Goal: Task Accomplishment & Management: Use online tool/utility

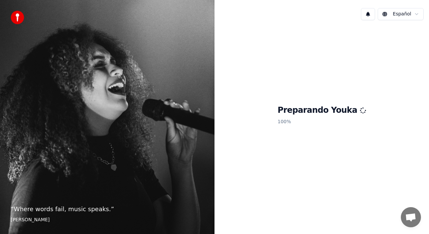
scroll to position [124, 0]
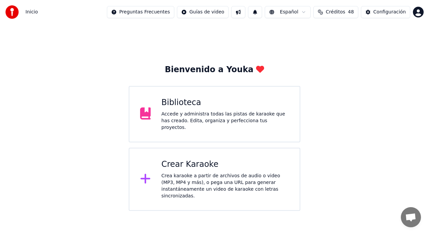
click at [188, 166] on div "Crear Karaoke" at bounding box center [226, 164] width 128 height 11
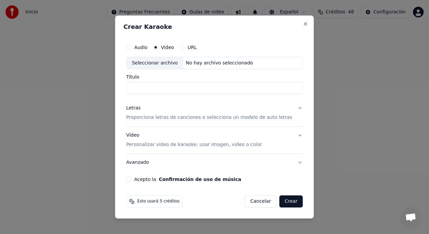
click at [170, 86] on input "Título" at bounding box center [214, 88] width 177 height 12
click at [162, 62] on div "Seleccionar archivo" at bounding box center [155, 63] width 57 height 12
type input "**********"
click at [150, 118] on p "Proporciona letras de canciones o selecciona un modelo de auto letras" at bounding box center [209, 117] width 166 height 7
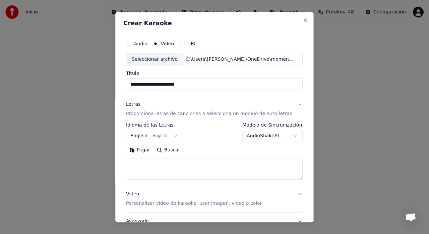
click at [154, 166] on textarea at bounding box center [214, 168] width 177 height 21
paste textarea "**********"
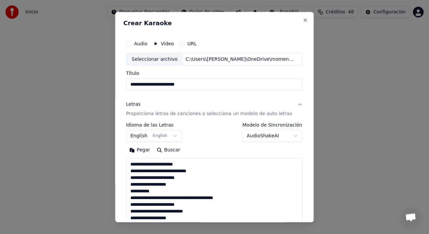
scroll to position [243, 0]
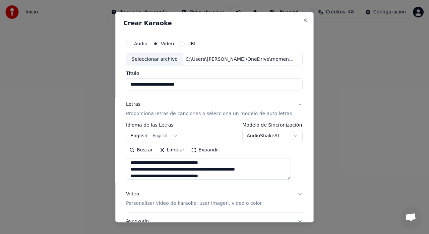
click at [190, 162] on textarea at bounding box center [208, 168] width 165 height 21
click at [157, 169] on textarea at bounding box center [208, 168] width 165 height 21
click at [193, 170] on textarea at bounding box center [208, 168] width 165 height 21
click at [192, 171] on textarea at bounding box center [208, 168] width 165 height 21
click at [226, 169] on textarea at bounding box center [208, 168] width 165 height 21
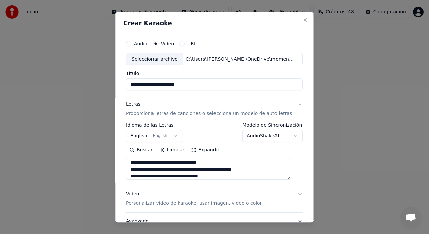
click at [225, 171] on textarea at bounding box center [208, 168] width 165 height 21
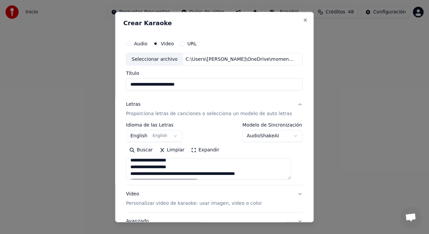
click at [157, 174] on textarea at bounding box center [208, 168] width 165 height 21
click at [192, 173] on textarea at bounding box center [208, 168] width 165 height 21
click at [190, 168] on textarea at bounding box center [208, 168] width 165 height 21
click at [227, 174] on textarea at bounding box center [208, 168] width 165 height 21
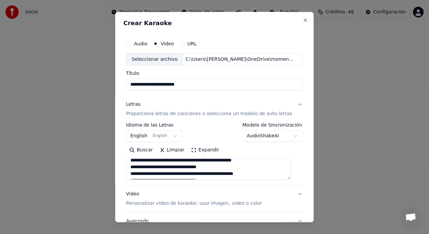
click at [193, 175] on textarea at bounding box center [208, 168] width 165 height 21
click at [157, 174] on textarea at bounding box center [208, 168] width 165 height 21
click at [189, 175] on textarea at bounding box center [208, 168] width 165 height 21
type textarea "**********"
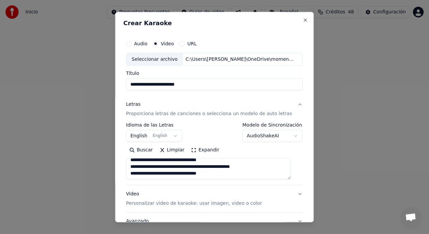
click at [146, 135] on button "English English" at bounding box center [154, 136] width 56 height 12
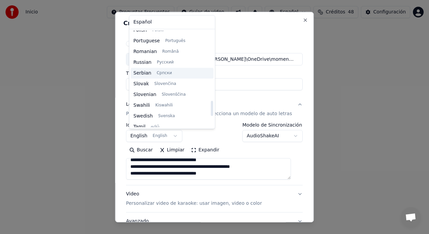
scroll to position [456, 0]
select select "**"
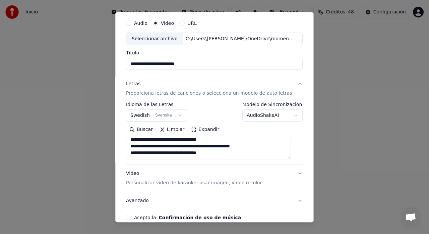
scroll to position [55, 0]
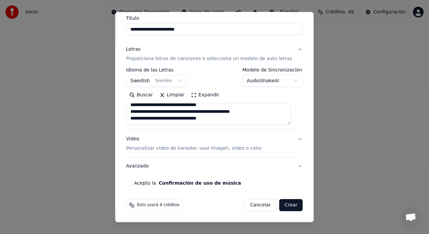
click at [136, 152] on button "Video Personalizar video de karaoke: usar imagen, video o color" at bounding box center [214, 144] width 177 height 27
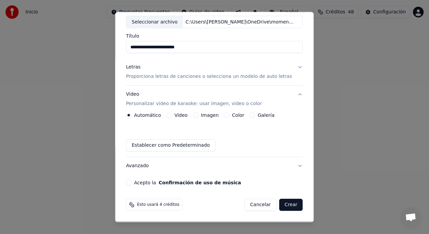
scroll to position [37, 0]
click at [250, 116] on button "Galería" at bounding box center [252, 115] width 5 height 5
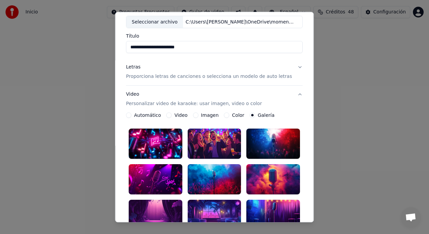
click at [222, 179] on div at bounding box center [215, 179] width 54 height 30
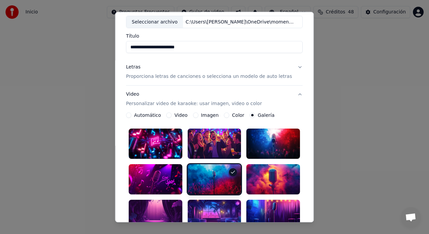
click at [154, 209] on div at bounding box center [156, 215] width 54 height 30
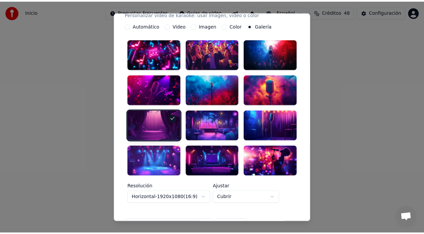
scroll to position [198, 0]
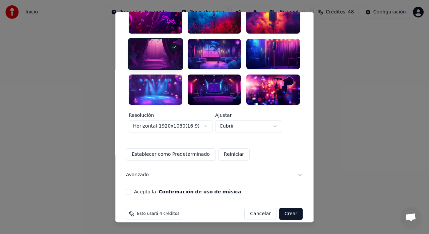
click at [132, 189] on button "Acepto la Confirmación de uso de música" at bounding box center [128, 191] width 5 height 5
click at [287, 208] on button "Crear" at bounding box center [291, 214] width 23 height 12
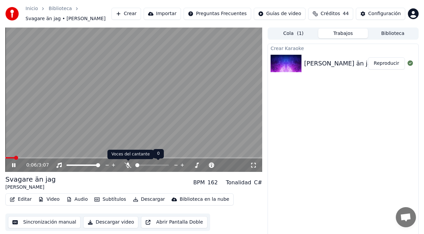
click at [127, 166] on icon at bounding box center [127, 164] width 7 height 5
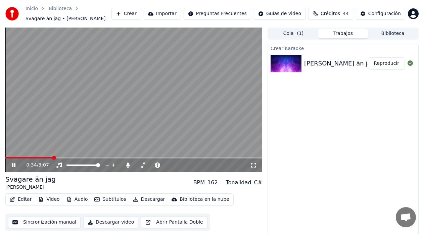
click at [45, 223] on button "Sincronización manual" at bounding box center [44, 222] width 72 height 12
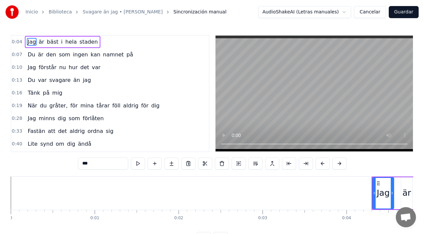
click at [61, 107] on span "gråter," at bounding box center [58, 106] width 19 height 8
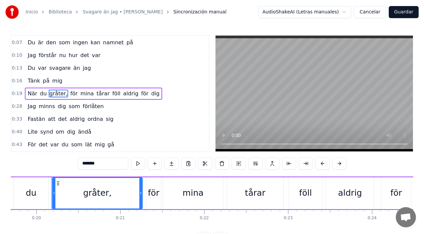
scroll to position [0, 1659]
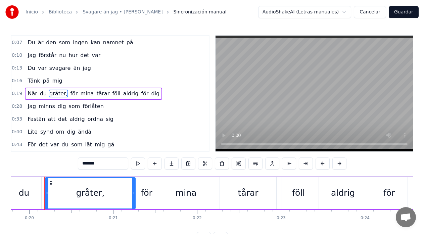
click at [102, 165] on input "*******" at bounding box center [103, 163] width 50 height 12
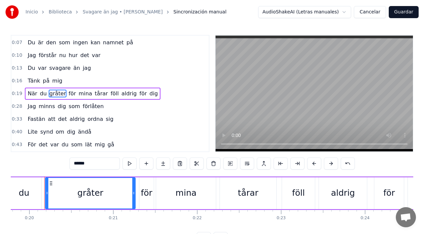
click at [139, 96] on span "för" at bounding box center [143, 94] width 9 height 8
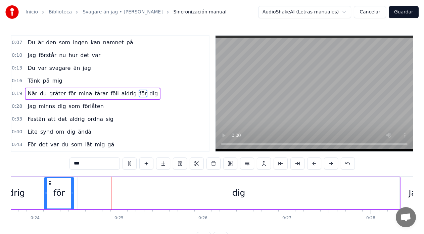
scroll to position [0, 2007]
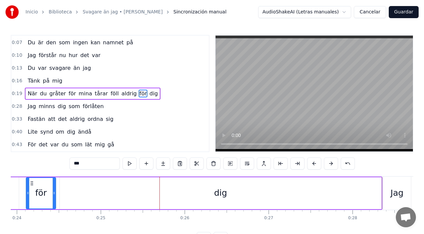
click at [381, 193] on div "dig" at bounding box center [220, 193] width 321 height 32
type input "***"
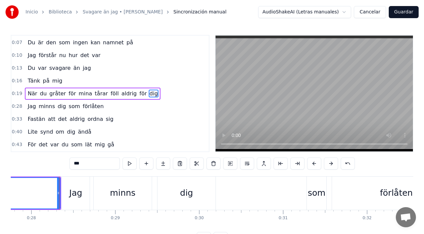
scroll to position [0, 2343]
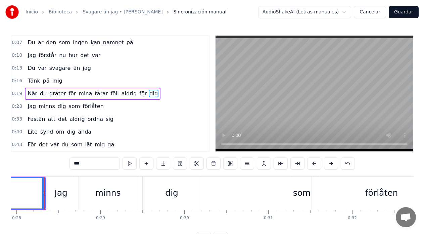
click at [14, 226] on div "Jag är bäst i hela staden Du är den som ingen kan namnet på Jag förstår nu hur …" at bounding box center [212, 201] width 402 height 50
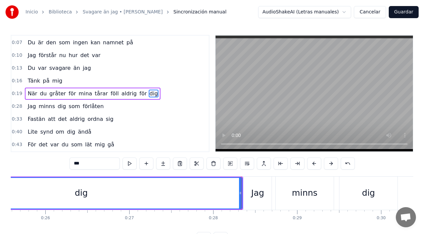
scroll to position [0, 2142]
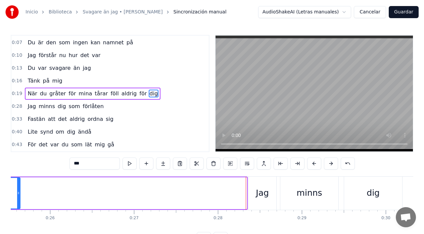
drag, startPoint x: 245, startPoint y: 195, endPoint x: 18, endPoint y: 199, distance: 226.5
click at [18, 199] on div at bounding box center [18, 193] width 3 height 31
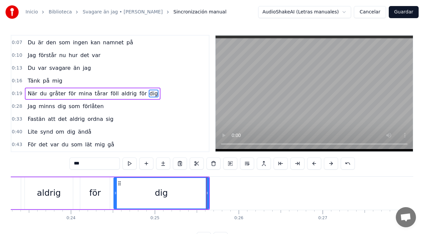
scroll to position [0, 1941]
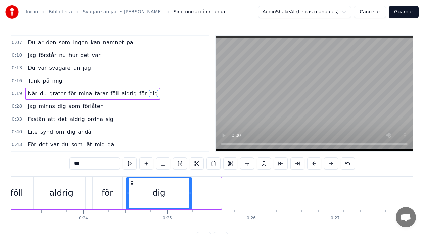
drag, startPoint x: 220, startPoint y: 193, endPoint x: 191, endPoint y: 196, distance: 29.7
click at [191, 196] on div at bounding box center [190, 193] width 3 height 31
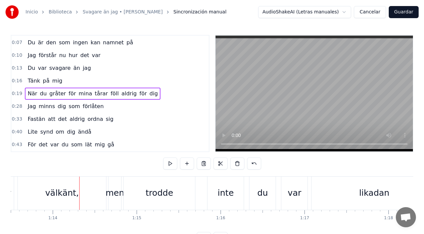
scroll to position [0, 6187]
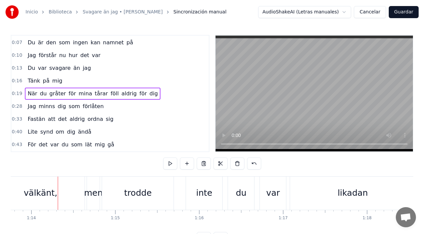
click at [49, 198] on div "välkänt," at bounding box center [41, 193] width 34 height 13
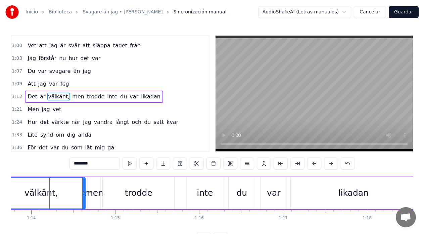
scroll to position [191, 0]
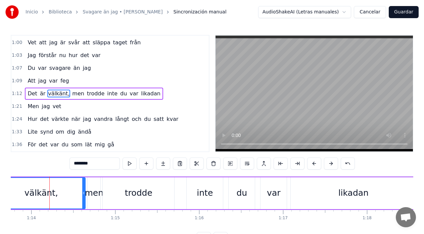
click at [94, 165] on input "********" at bounding box center [94, 163] width 50 height 12
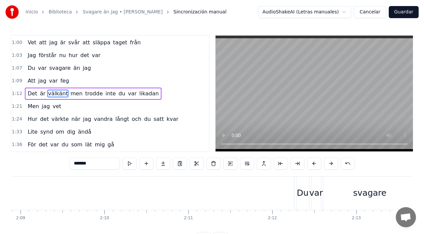
scroll to position [0, 10813]
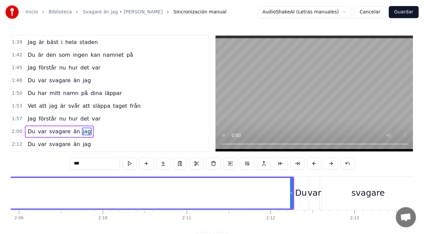
scroll to position [344, 0]
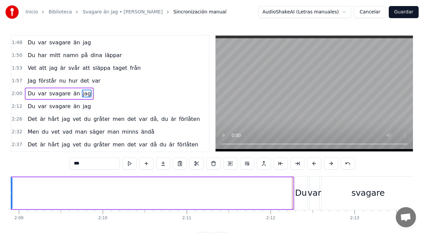
drag, startPoint x: 292, startPoint y: 192, endPoint x: 11, endPoint y: 189, distance: 280.9
click at [11, 189] on div at bounding box center [10, 193] width 3 height 31
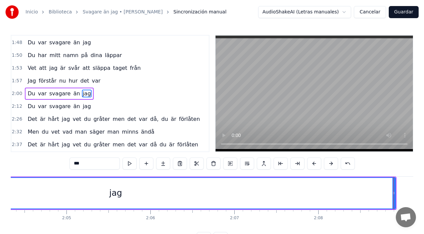
scroll to position [0, 10417]
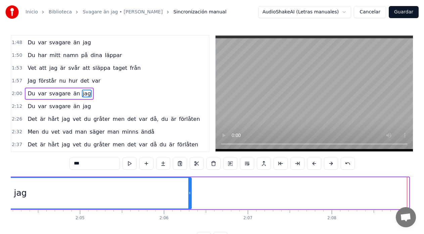
drag, startPoint x: 407, startPoint y: 193, endPoint x: 190, endPoint y: 194, distance: 217.4
click at [190, 194] on icon at bounding box center [189, 192] width 3 height 5
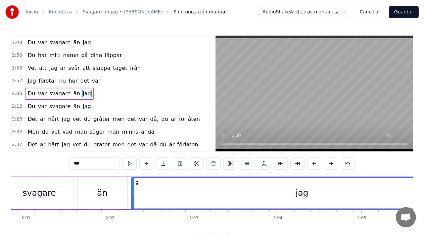
scroll to position [0, 10135]
click at [61, 188] on div "svagare" at bounding box center [40, 193] width 68 height 32
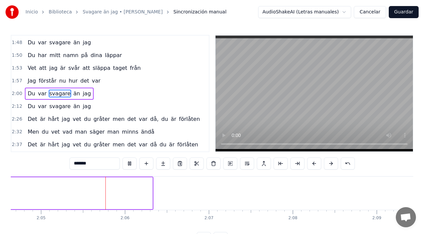
scroll to position [0, 10481]
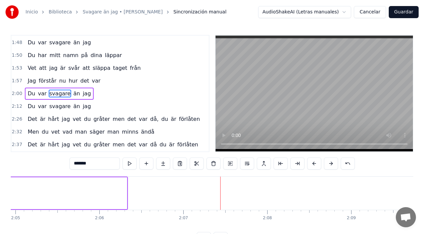
type input "***"
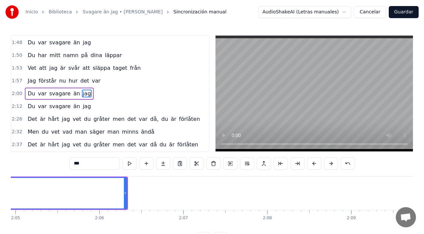
drag, startPoint x: 126, startPoint y: 194, endPoint x: 121, endPoint y: 195, distance: 4.8
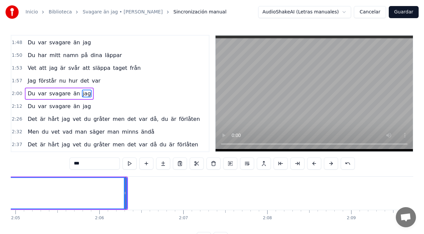
click at [125, 193] on div at bounding box center [125, 192] width 0 height 33
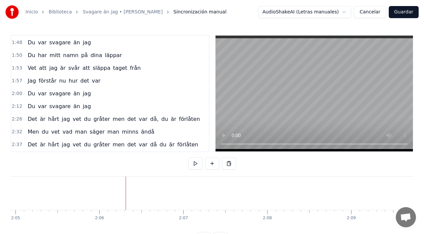
click at [125, 193] on div at bounding box center [125, 192] width 0 height 33
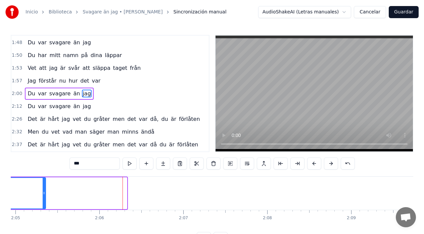
drag, startPoint x: 125, startPoint y: 194, endPoint x: 44, endPoint y: 196, distance: 81.6
click at [44, 196] on div at bounding box center [44, 193] width 3 height 31
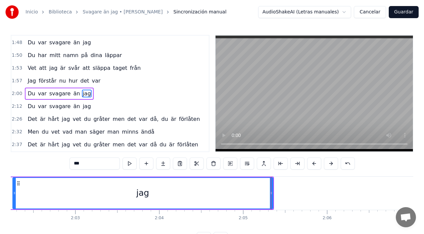
scroll to position [0, 10252]
click at [72, 196] on div "jag" at bounding box center [144, 193] width 259 height 31
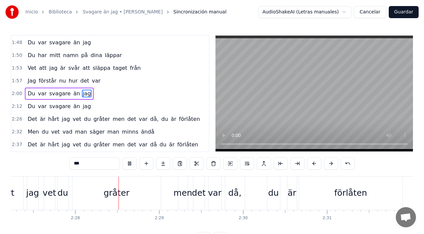
scroll to position [0, 12380]
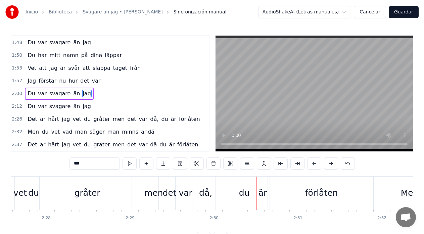
click at [207, 199] on div "då," at bounding box center [205, 193] width 13 height 13
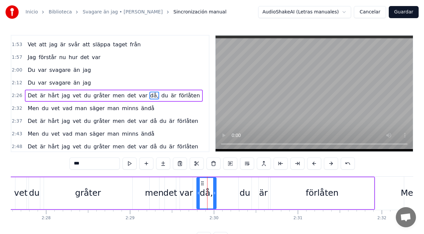
scroll to position [369, 0]
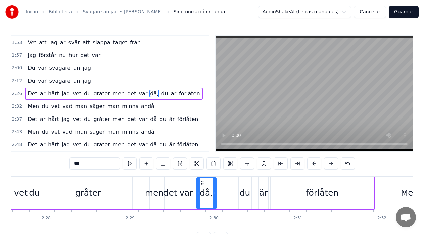
click at [99, 162] on input "***" at bounding box center [94, 163] width 50 height 12
type input "**"
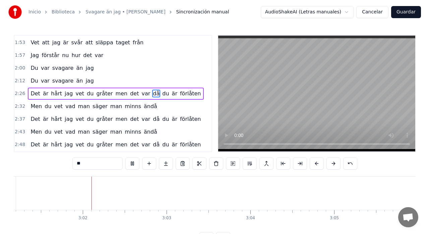
scroll to position [0, 15212]
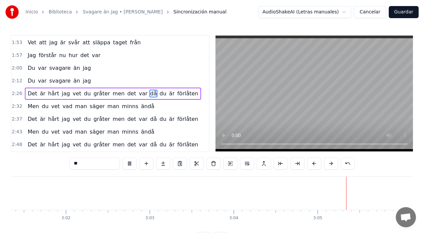
click at [402, 13] on button "Guardar" at bounding box center [404, 12] width 30 height 12
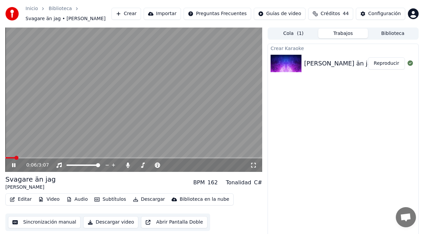
click at [13, 167] on icon at bounding box center [18, 164] width 15 height 5
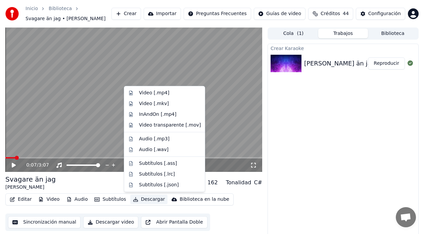
click at [147, 201] on button "Descargar" at bounding box center [149, 199] width 38 height 9
click at [150, 96] on div "Video [.mp4]" at bounding box center [154, 93] width 30 height 7
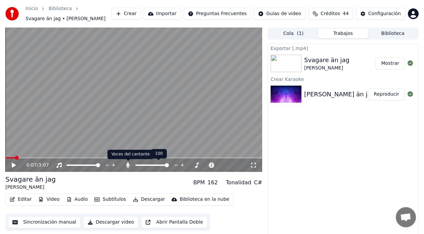
click at [127, 166] on icon at bounding box center [128, 164] width 4 height 5
click at [143, 202] on button "Descargar" at bounding box center [149, 199] width 38 height 9
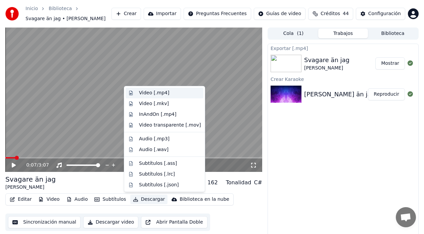
click at [144, 94] on div "Video [.mp4]" at bounding box center [154, 93] width 30 height 7
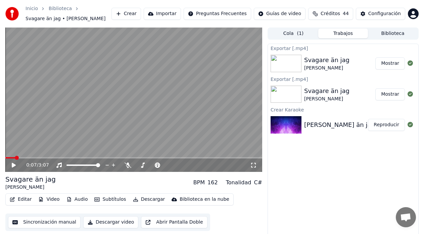
click at [141, 16] on button "Crear" at bounding box center [126, 14] width 30 height 12
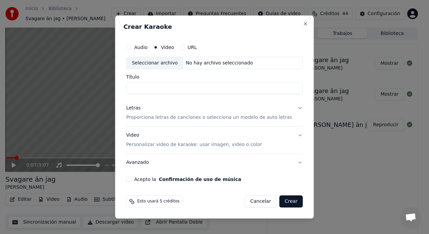
click at [156, 63] on div "Seleccionar archivo" at bounding box center [155, 63] width 57 height 12
type input "**********"
click at [149, 119] on p "Proporciona letras de canciones o selecciona un modelo de auto letras" at bounding box center [209, 117] width 166 height 7
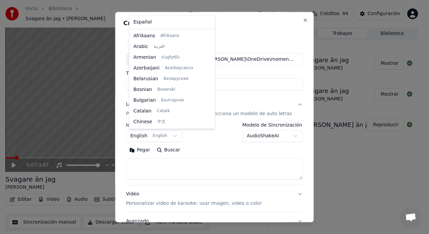
click at [142, 137] on body "Inicio Biblioteca Svagare än jag • [PERSON_NAME] Importar Preguntas Frecuentes …" at bounding box center [212, 117] width 424 height 234
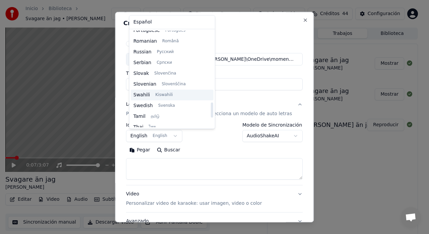
scroll to position [456, 0]
select select "**"
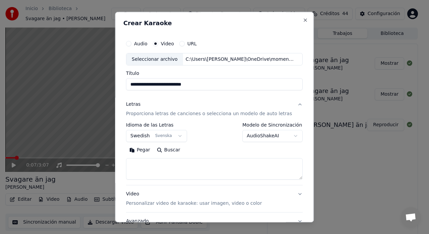
click at [152, 163] on textarea at bounding box center [214, 168] width 177 height 21
paste textarea "**********"
drag, startPoint x: 200, startPoint y: 163, endPoint x: 126, endPoint y: 165, distance: 74.2
click at [126, 165] on div "**********" at bounding box center [214, 117] width 199 height 210
paste textarea "**********"
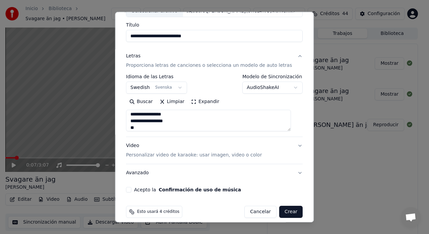
scroll to position [55, 0]
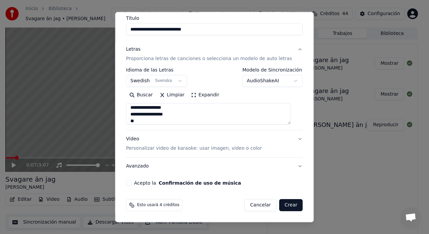
type textarea "**********"
click at [145, 149] on p "Personalizar video de karaoke: usar imagen, video o color" at bounding box center [194, 148] width 136 height 7
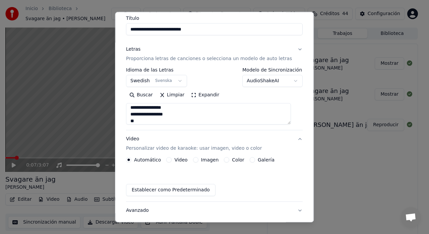
scroll to position [37, 0]
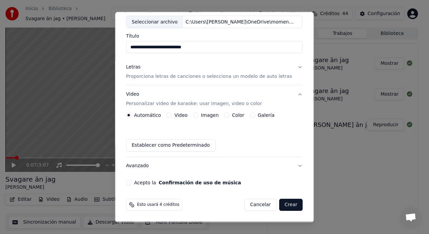
click at [259, 117] on label "Galería" at bounding box center [266, 115] width 17 height 5
click at [255, 117] on button "Galería" at bounding box center [252, 115] width 5 height 5
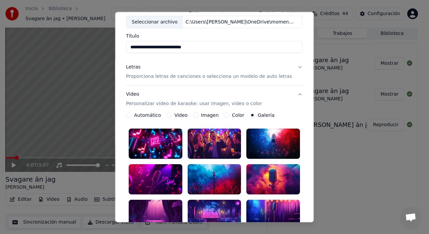
click at [250, 117] on button "Galería" at bounding box center [252, 115] width 5 height 5
click at [156, 208] on div at bounding box center [156, 215] width 54 height 30
click at [205, 205] on div at bounding box center [215, 215] width 54 height 30
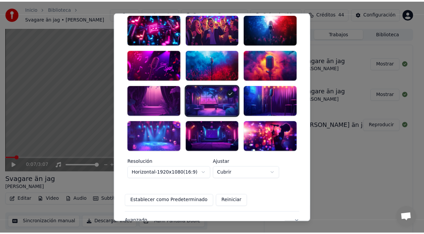
scroll to position [198, 0]
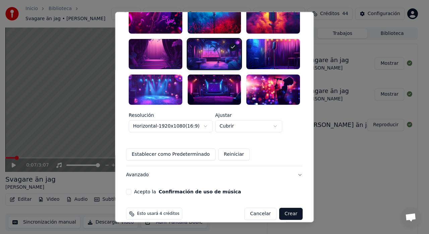
click at [132, 189] on button "Acepto la Confirmación de uso de música" at bounding box center [128, 191] width 5 height 5
click at [284, 208] on button "Crear" at bounding box center [291, 214] width 23 height 12
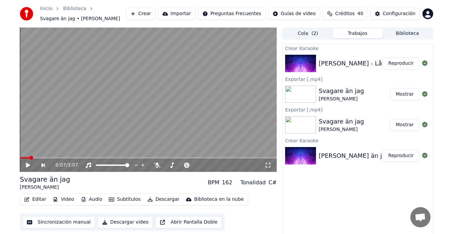
scroll to position [10, 0]
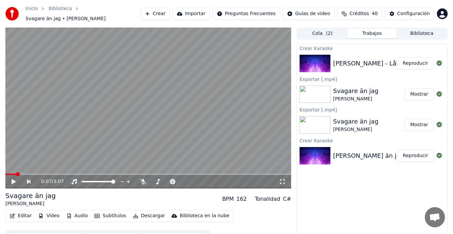
click at [421, 60] on button "Reproducir" at bounding box center [415, 63] width 37 height 12
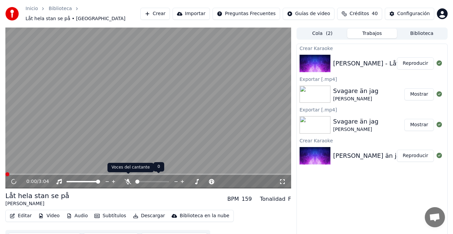
click at [128, 179] on icon at bounding box center [127, 181] width 7 height 5
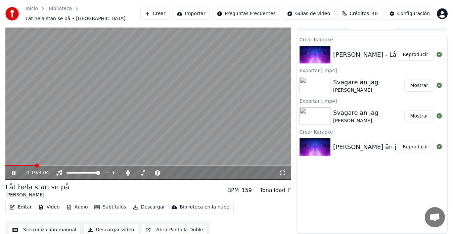
scroll to position [10, 0]
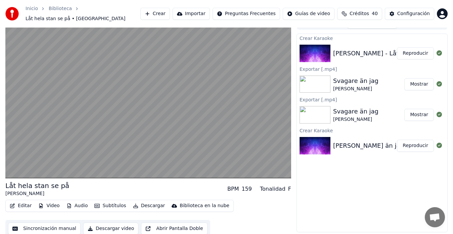
click at [39, 225] on button "Sincronización manual" at bounding box center [44, 228] width 72 height 12
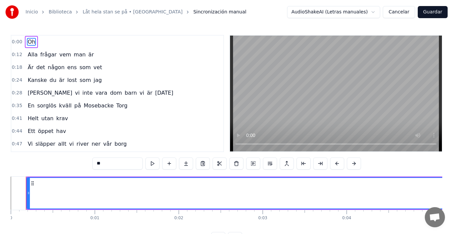
click at [28, 42] on span "Oh" at bounding box center [31, 42] width 9 height 8
drag, startPoint x: 104, startPoint y: 164, endPoint x: 94, endPoint y: 164, distance: 9.4
click at [94, 164] on input "**" at bounding box center [117, 163] width 50 height 12
click at [260, 195] on div "Oh" at bounding box center [459, 193] width 864 height 31
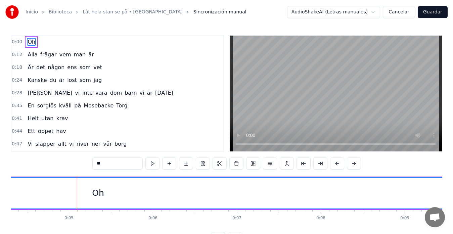
scroll to position [0, 367]
click at [85, 196] on div "Oh" at bounding box center [92, 193] width 864 height 31
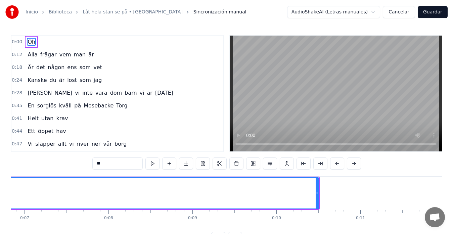
scroll to position [0, 582]
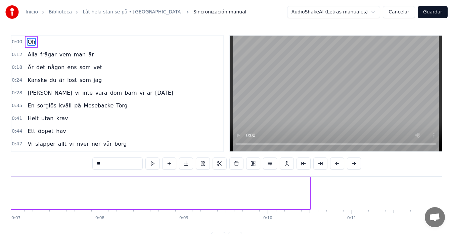
drag, startPoint x: 308, startPoint y: 194, endPoint x: 0, endPoint y: 176, distance: 308.5
click at [0, 176] on div "Inicio Biblioteca Låt hela stan se på • Ida-Lova Sincronización manual AudioSha…" at bounding box center [226, 122] width 453 height 244
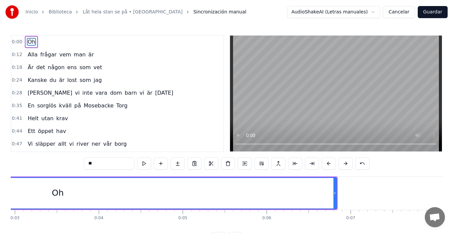
scroll to position [0, 247]
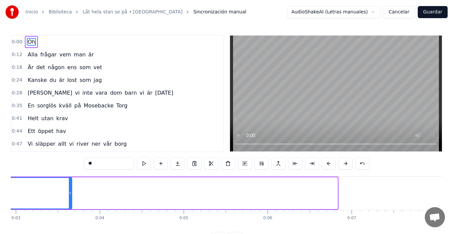
drag, startPoint x: 336, startPoint y: 195, endPoint x: 70, endPoint y: 196, distance: 265.4
click at [70, 196] on div at bounding box center [70, 193] width 3 height 31
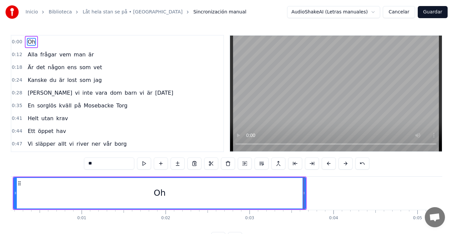
scroll to position [0, 0]
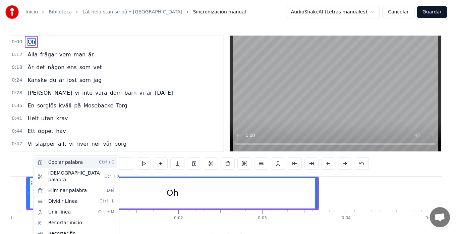
click at [57, 164] on div "Copiar palabra Ctrl+C" at bounding box center [76, 162] width 83 height 11
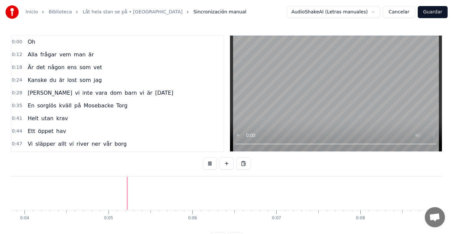
scroll to position [0, 366]
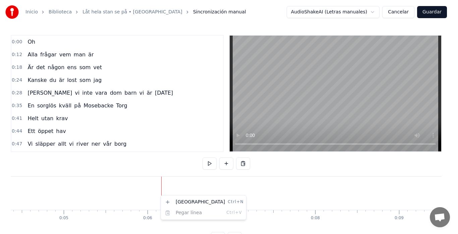
click at [162, 193] on html "Inicio Biblioteca Låt hela stan se på • Ida-Lova Sincronización manual AudioSha…" at bounding box center [229, 127] width 458 height 255
click at [175, 200] on div "Nueva línea Ctrl+N" at bounding box center [205, 199] width 83 height 11
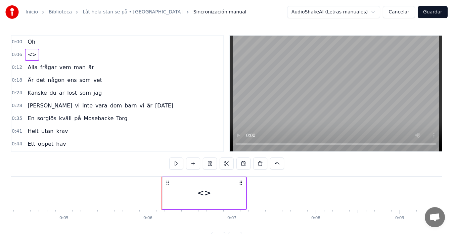
click at [201, 195] on div "<>" at bounding box center [204, 193] width 14 height 13
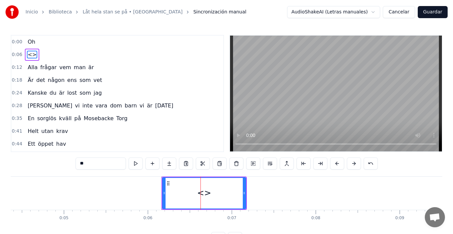
click at [167, 185] on circle at bounding box center [167, 185] width 0 height 0
click at [167, 184] on icon at bounding box center [167, 183] width 5 height 5
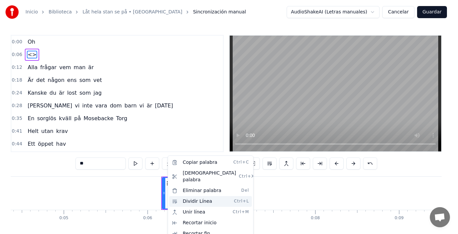
click at [238, 199] on span "Ctrl+L" at bounding box center [241, 201] width 15 height 5
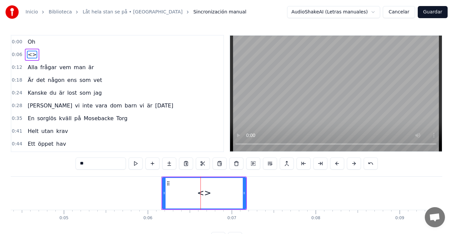
click at [198, 193] on div "<>" at bounding box center [204, 193] width 14 height 13
drag, startPoint x: 92, startPoint y: 165, endPoint x: 70, endPoint y: 165, distance: 21.5
click at [70, 165] on div "0:00 Oh 0:06 <> 0:12 Alla frågar vem man är 0:18 Är det någon ens som vet 0:24 …" at bounding box center [226, 139] width 431 height 209
paste input "**********"
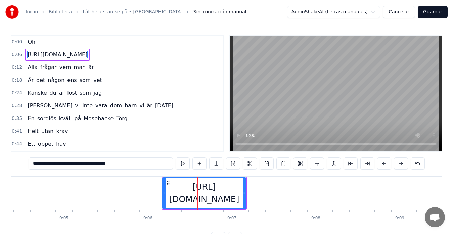
click at [236, 201] on div "[URL][DOMAIN_NAME]" at bounding box center [204, 193] width 83 height 25
drag, startPoint x: 236, startPoint y: 201, endPoint x: 185, endPoint y: 189, distance: 52.7
click at [185, 189] on div "[URL][DOMAIN_NAME]" at bounding box center [204, 193] width 83 height 25
drag, startPoint x: 145, startPoint y: 166, endPoint x: 40, endPoint y: 166, distance: 105.7
click at [40, 166] on input "**********" at bounding box center [101, 163] width 144 height 12
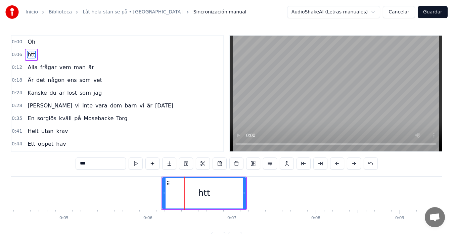
click at [244, 192] on icon at bounding box center [244, 192] width 3 height 5
type input "***"
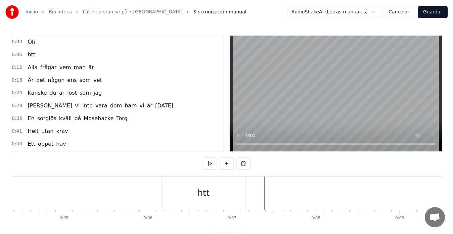
click at [239, 193] on div "htt" at bounding box center [203, 192] width 83 height 33
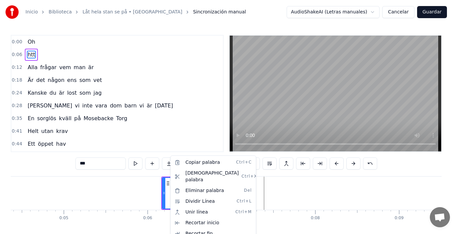
click at [156, 192] on html "Inicio Biblioteca Låt hela stan se på • Ida-Lova Sincronización manual AudioSha…" at bounding box center [229, 127] width 458 height 255
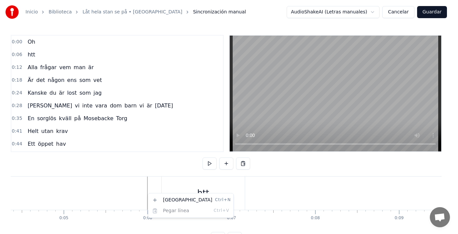
click at [170, 211] on div "Nueva línea Ctrl+N Pegar línea Ctrl+V" at bounding box center [191, 205] width 83 height 21
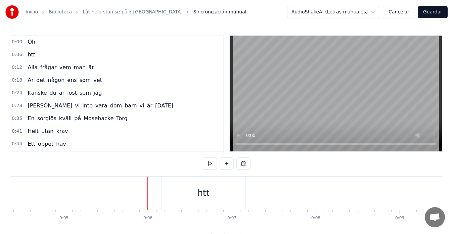
drag, startPoint x: 30, startPoint y: 230, endPoint x: 0, endPoint y: 230, distance: 29.9
click at [0, 230] on html "Inicio Biblioteca Låt hela stan se på • Ida-Lova Sincronización manual AudioSha…" at bounding box center [226, 127] width 453 height 255
click at [68, 191] on div "Oh" at bounding box center [172, 192] width 292 height 33
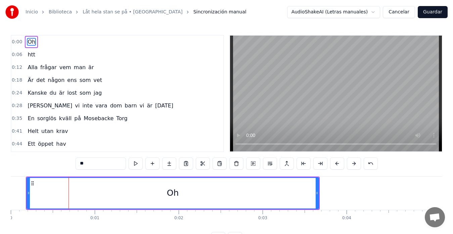
click at [27, 191] on icon at bounding box center [28, 192] width 3 height 5
click at [33, 185] on circle at bounding box center [33, 185] width 0 height 0
click at [26, 184] on div "Oh" at bounding box center [173, 192] width 294 height 33
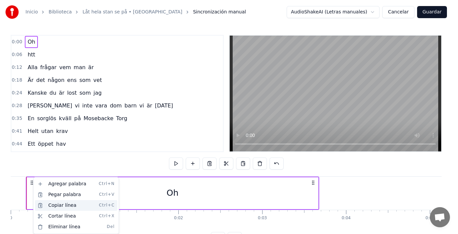
click at [67, 206] on div "Copiar línea Ctrl+C" at bounding box center [76, 205] width 83 height 11
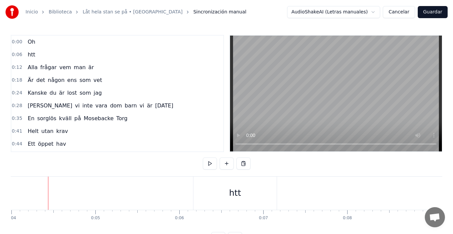
scroll to position [0, 336]
click at [238, 187] on div "htt" at bounding box center [234, 193] width 12 height 13
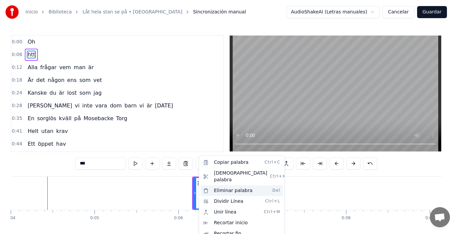
click at [232, 185] on div "Eliminar palabra Del" at bounding box center [242, 190] width 83 height 11
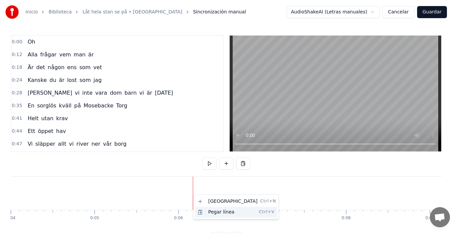
click at [214, 213] on div "Pegar línea Ctrl+V" at bounding box center [236, 212] width 83 height 11
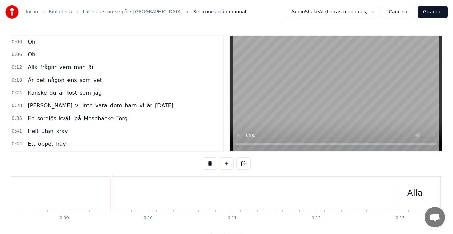
scroll to position [0, 709]
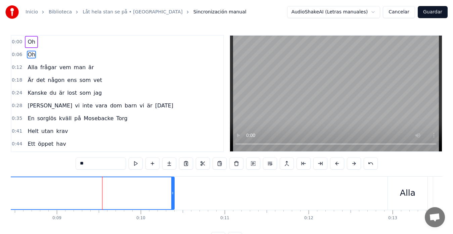
drag, startPoint x: 110, startPoint y: 195, endPoint x: 173, endPoint y: 197, distance: 63.1
click at [173, 197] on div at bounding box center [172, 193] width 3 height 32
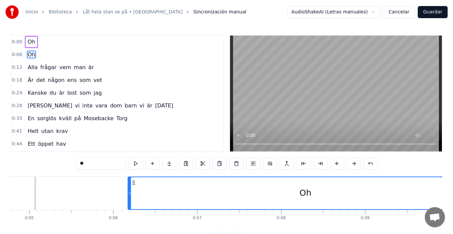
scroll to position [0, 400]
drag, startPoint x: 129, startPoint y: 194, endPoint x: 121, endPoint y: 196, distance: 7.9
click at [121, 196] on div at bounding box center [122, 193] width 3 height 32
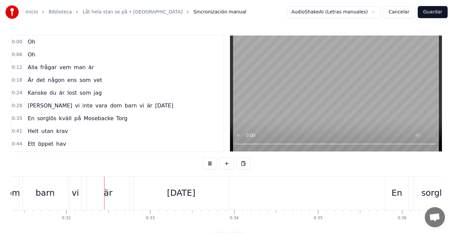
scroll to position [0, 2637]
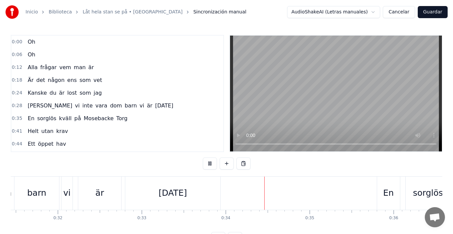
click at [429, 15] on button "Guardar" at bounding box center [432, 12] width 30 height 12
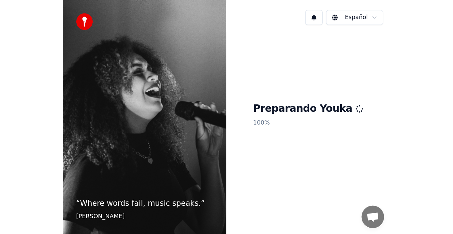
scroll to position [4, 0]
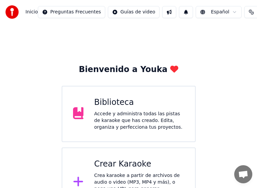
click at [120, 111] on div "Accede y administra todas las pistas de karaoke que has creado. Edita, organiza…" at bounding box center [139, 121] width 90 height 20
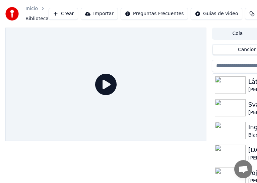
click at [229, 89] on img at bounding box center [230, 84] width 31 height 17
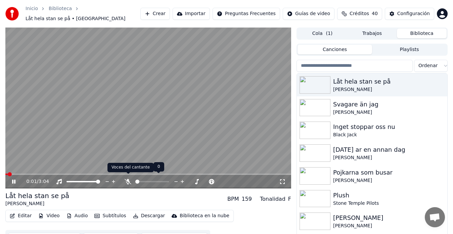
click at [125, 179] on icon at bounding box center [127, 181] width 7 height 5
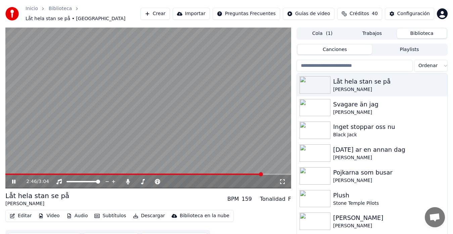
click at [262, 173] on span at bounding box center [133, 173] width 257 height 1
click at [259, 173] on span at bounding box center [136, 173] width 262 height 1
click at [253, 173] on span at bounding box center [136, 173] width 262 height 1
click at [15, 180] on icon at bounding box center [13, 182] width 3 height 4
click at [18, 179] on icon at bounding box center [18, 181] width 15 height 5
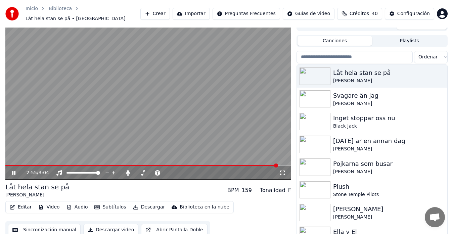
scroll to position [11, 0]
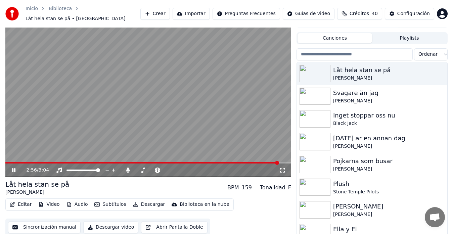
click at [52, 223] on button "Sincronización manual" at bounding box center [44, 227] width 72 height 12
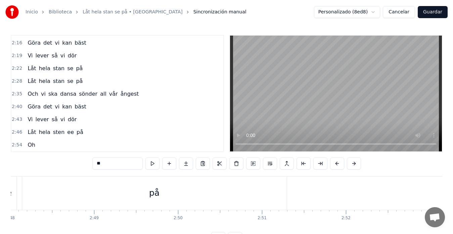
scroll to position [0, 14081]
click at [12, 186] on div "ee" at bounding box center [18, 192] width 19 height 33
type input "**"
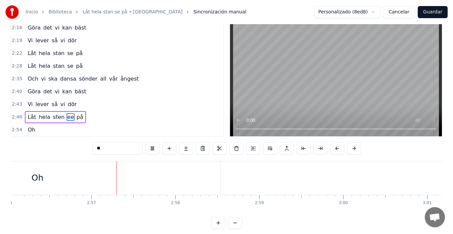
scroll to position [0, 14785]
click at [429, 14] on button "Guardar" at bounding box center [432, 12] width 30 height 12
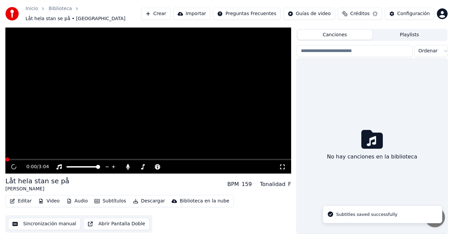
scroll to position [11, 0]
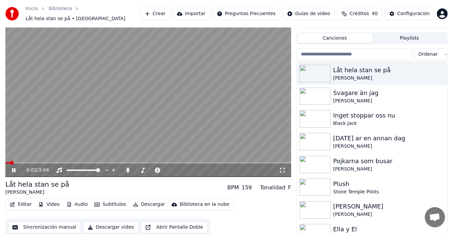
click at [15, 168] on icon at bounding box center [13, 170] width 3 height 4
click at [128, 167] on icon at bounding box center [128, 169] width 4 height 5
click at [126, 167] on icon at bounding box center [127, 169] width 7 height 5
click at [140, 200] on button "Descargar" at bounding box center [149, 204] width 38 height 9
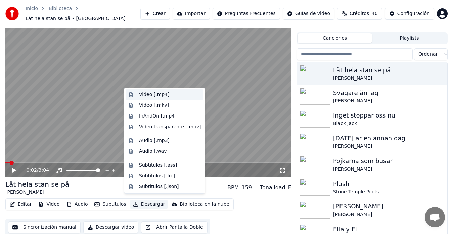
click at [139, 93] on div "Video [.mp4]" at bounding box center [154, 94] width 30 height 7
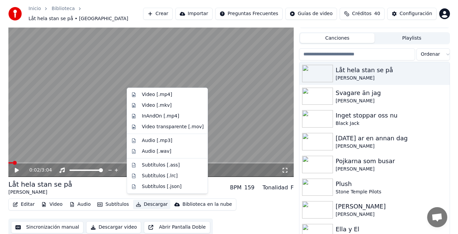
scroll to position [10, 0]
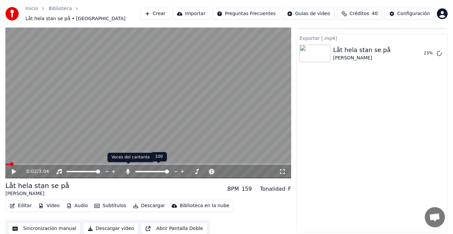
click at [127, 169] on icon at bounding box center [128, 171] width 4 height 5
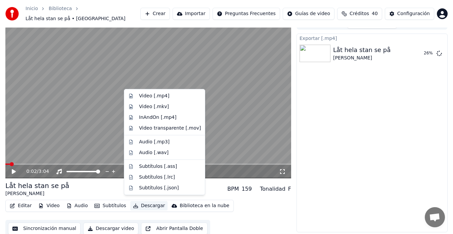
click at [140, 203] on button "Descargar" at bounding box center [149, 205] width 38 height 9
click at [146, 95] on div "Video [.mp4]" at bounding box center [154, 96] width 30 height 7
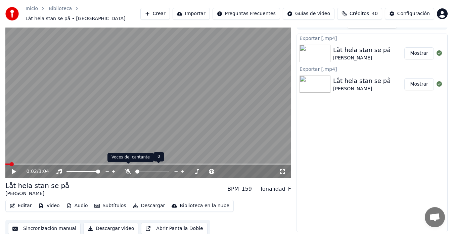
click at [125, 169] on icon at bounding box center [127, 171] width 7 height 5
click at [146, 202] on button "Descargar" at bounding box center [149, 205] width 38 height 9
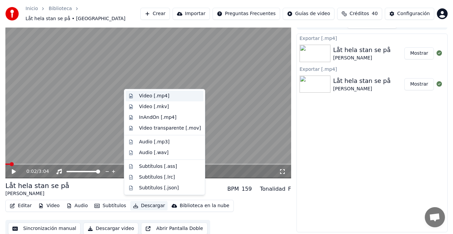
click at [142, 96] on div "Video [.mp4]" at bounding box center [154, 96] width 30 height 7
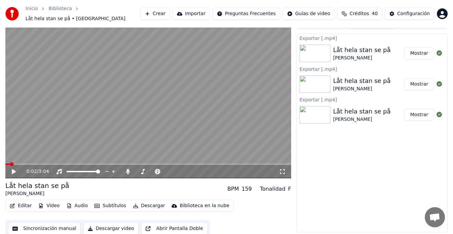
click at [170, 15] on button "Crear" at bounding box center [155, 14] width 30 height 12
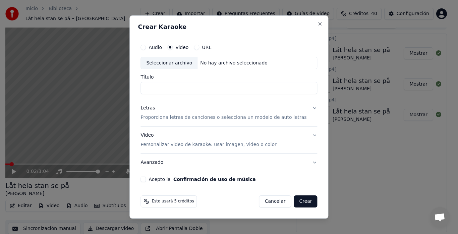
click at [172, 61] on div "Seleccionar archivo" at bounding box center [169, 63] width 57 height 12
click at [163, 62] on div "Seleccionar archivo" at bounding box center [169, 63] width 57 height 12
type input "**********"
click at [172, 117] on p "Proporciona letras de canciones o selecciona un modelo de auto letras" at bounding box center [224, 117] width 166 height 7
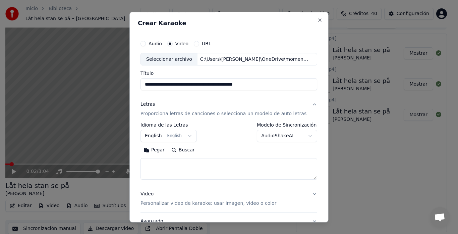
click at [167, 137] on body "Inicio Biblioteca Låt hela stan se på • Ida-Lova Crear Importar Preguntas Frecu…" at bounding box center [226, 107] width 453 height 234
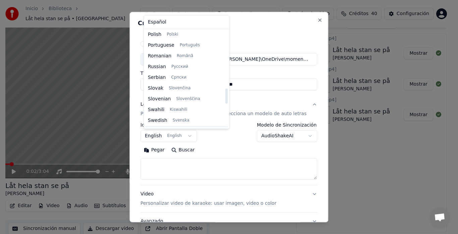
scroll to position [515, 0]
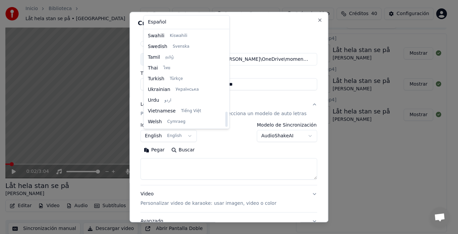
select select "**"
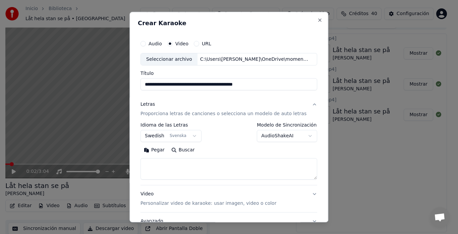
click at [169, 164] on textarea at bounding box center [229, 168] width 177 height 21
paste textarea "**********"
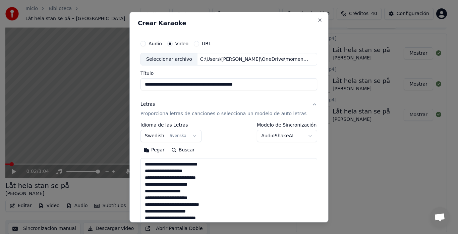
scroll to position [196, 0]
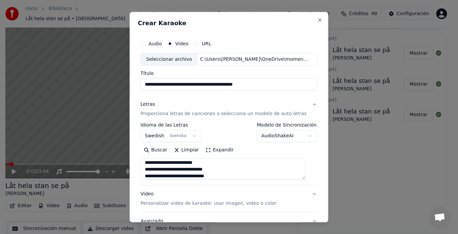
click at [219, 163] on textarea "**********" at bounding box center [223, 168] width 165 height 21
click at [225, 168] on textarea "**********" at bounding box center [223, 168] width 165 height 21
click at [222, 171] on textarea "**********" at bounding box center [223, 168] width 165 height 21
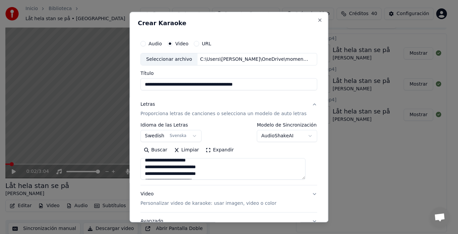
scroll to position [134, 0]
click at [218, 172] on textarea "**********" at bounding box center [223, 168] width 165 height 21
click at [215, 171] on textarea "**********" at bounding box center [223, 168] width 165 height 21
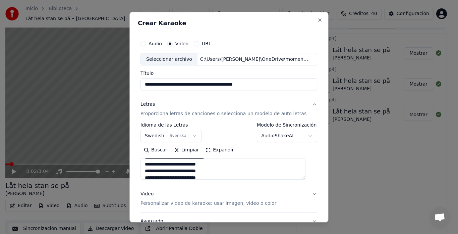
click at [223, 169] on textarea "**********" at bounding box center [223, 168] width 165 height 21
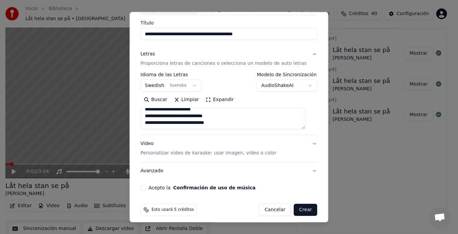
scroll to position [55, 0]
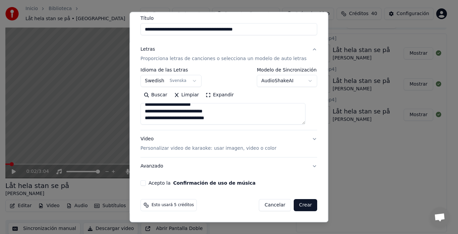
type textarea "**********"
click at [159, 148] on p "Personalizar video de karaoke: usar imagen, video o color" at bounding box center [209, 148] width 136 height 7
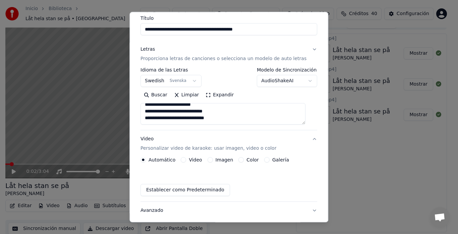
scroll to position [37, 0]
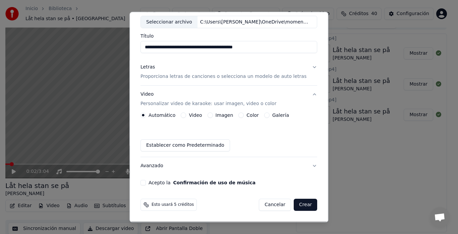
click at [264, 116] on button "Galería" at bounding box center [266, 115] width 5 height 5
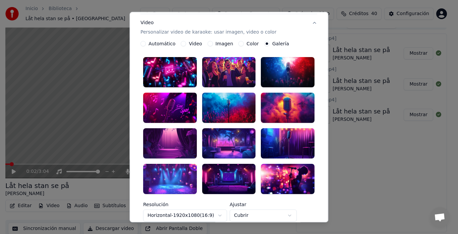
scroll to position [127, 0]
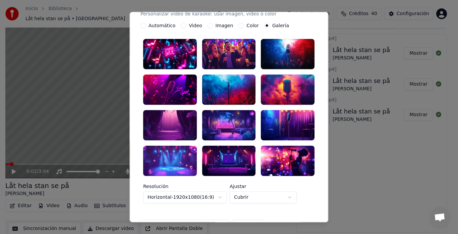
click at [283, 53] on div at bounding box center [288, 54] width 54 height 30
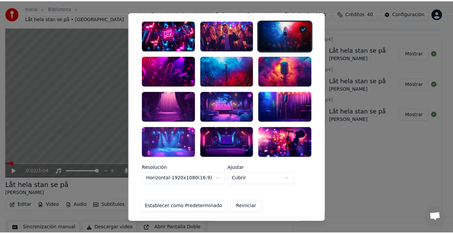
scroll to position [194, 0]
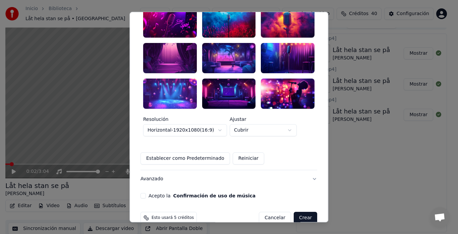
click at [146, 193] on button "Acepto la Confirmación de uso de música" at bounding box center [143, 195] width 5 height 5
click at [296, 212] on button "Crear" at bounding box center [305, 218] width 23 height 12
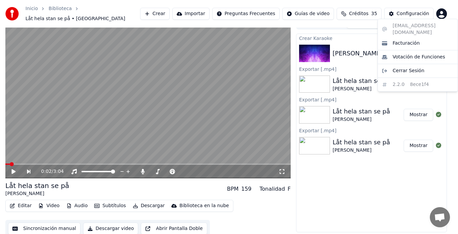
click at [429, 14] on html "Inicio Biblioteca Låt hela stan se på • Ida-Lova Crear Importar Preguntas Frecu…" at bounding box center [229, 107] width 458 height 234
click at [429, 12] on html "Inicio Biblioteca Låt hela stan se på • Ida-Lova Crear Importar Preguntas Frecu…" at bounding box center [229, 107] width 458 height 234
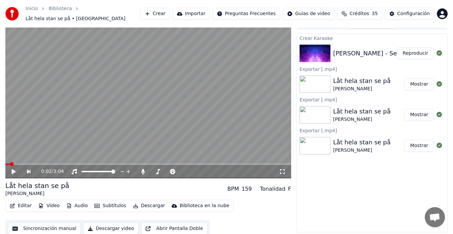
click at [415, 54] on button "Reproducir" at bounding box center [415, 53] width 37 height 12
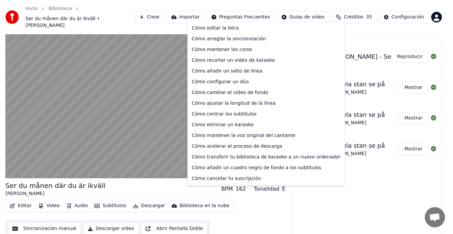
click at [259, 16] on html "Inicio Biblioteca Ser du månen där du är ikväll • Thomas Stenström Crear Import…" at bounding box center [226, 104] width 453 height 234
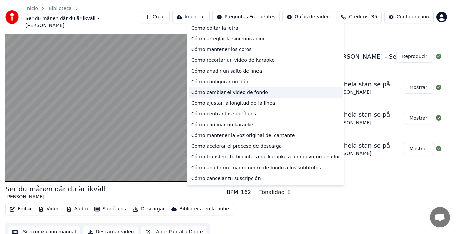
click at [218, 93] on div "Cómo cambiar el video de fondo" at bounding box center [266, 92] width 154 height 11
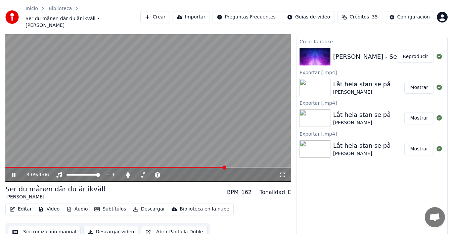
click at [39, 226] on button "Sincronización manual" at bounding box center [44, 232] width 72 height 12
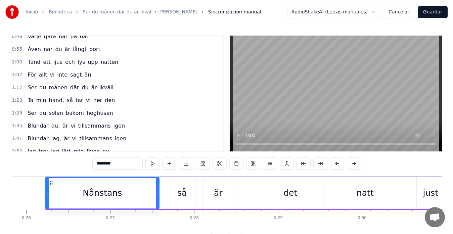
scroll to position [64, 0]
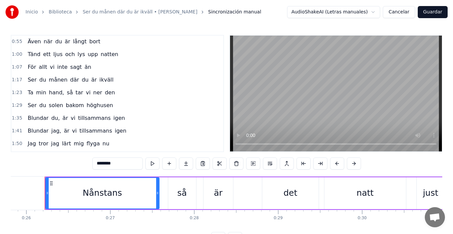
click at [55, 95] on span "hand," at bounding box center [56, 93] width 16 height 8
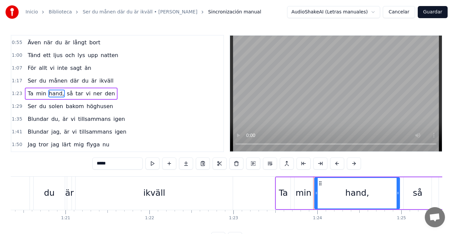
scroll to position [0, 7009]
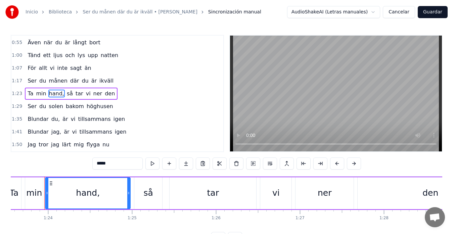
click at [112, 162] on input "*****" at bounding box center [117, 163] width 50 height 12
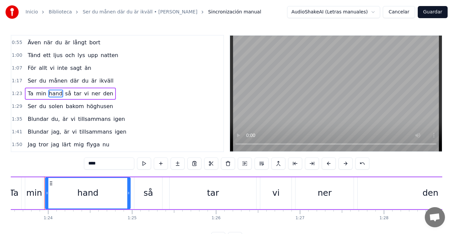
click at [51, 121] on span "du," at bounding box center [56, 119] width 10 height 8
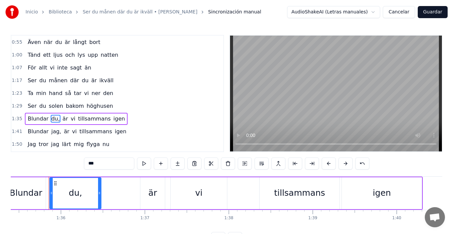
scroll to position [0, 8007]
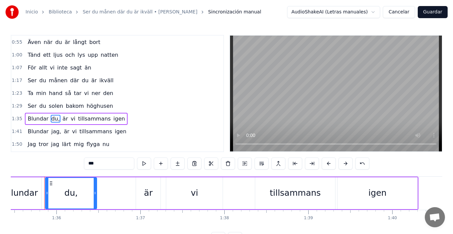
click at [101, 164] on input "***" at bounding box center [109, 163] width 50 height 12
click at [54, 135] on span "jag," at bounding box center [56, 132] width 11 height 8
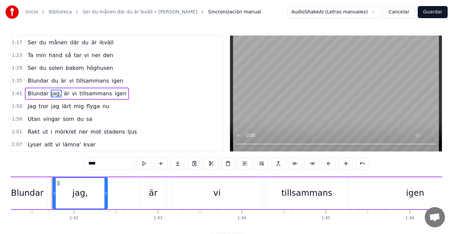
scroll to position [0, 8501]
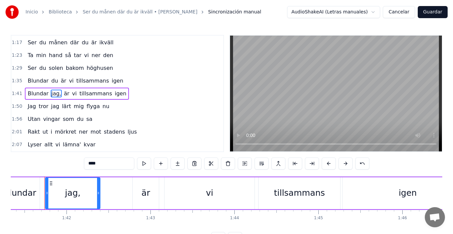
click at [99, 162] on input "****" at bounding box center [109, 163] width 50 height 12
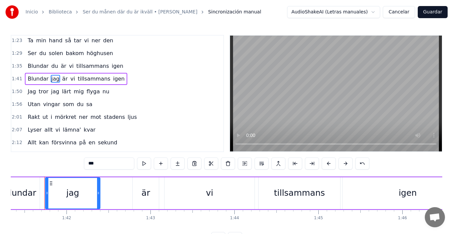
scroll to position [124, 0]
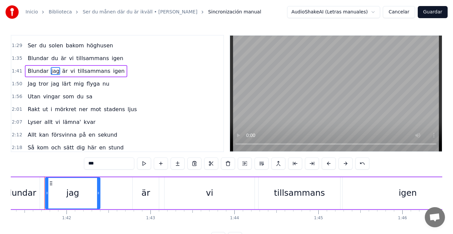
click at [72, 123] on span "lämna'" at bounding box center [71, 122] width 19 height 8
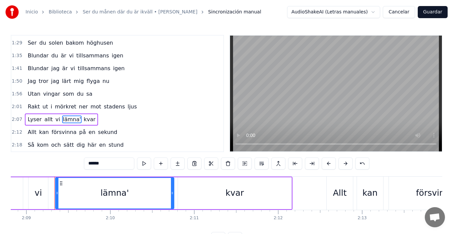
scroll to position [0, 10816]
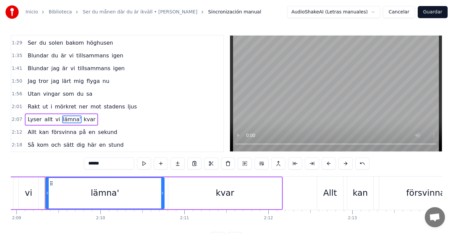
click at [107, 162] on input "******" at bounding box center [109, 163] width 50 height 12
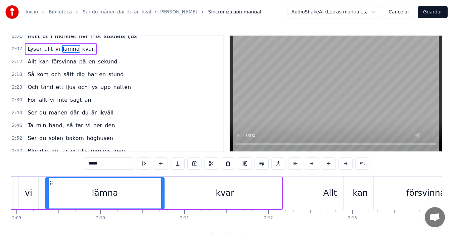
scroll to position [216, 0]
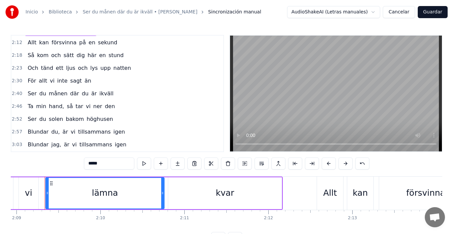
click at [57, 108] on span "hand," at bounding box center [56, 106] width 16 height 8
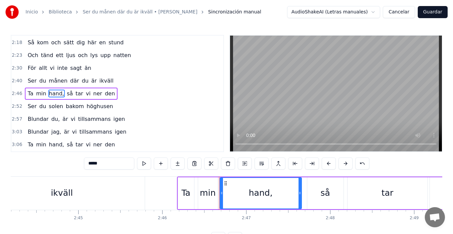
scroll to position [0, 13948]
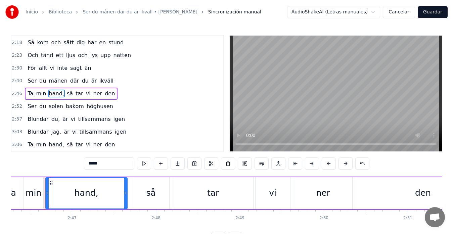
click at [109, 163] on input "*****" at bounding box center [109, 163] width 50 height 12
click at [52, 121] on span "du," at bounding box center [56, 119] width 10 height 8
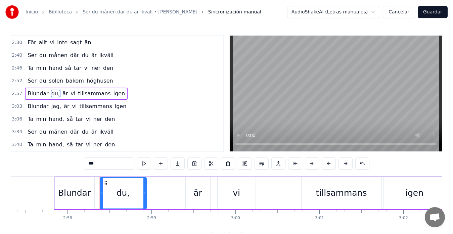
scroll to position [0, 14929]
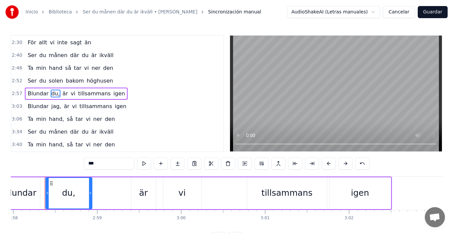
click at [104, 165] on input "***" at bounding box center [109, 163] width 50 height 12
click at [55, 120] on span "hand," at bounding box center [56, 119] width 16 height 8
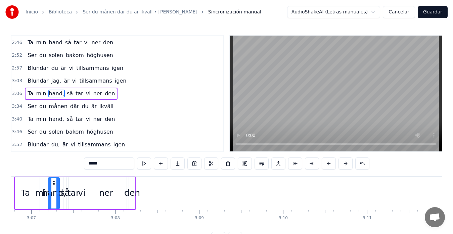
scroll to position [0, 15669]
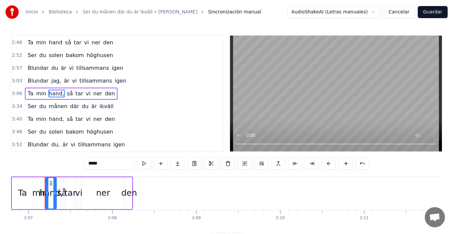
click at [106, 166] on input "*****" at bounding box center [109, 163] width 50 height 12
click at [48, 121] on span "hand," at bounding box center [56, 119] width 16 height 8
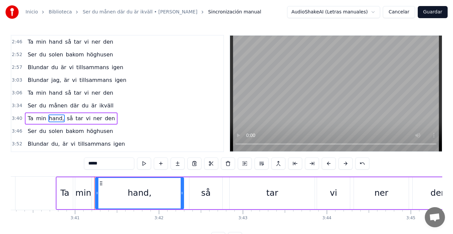
scroll to position [0, 18525]
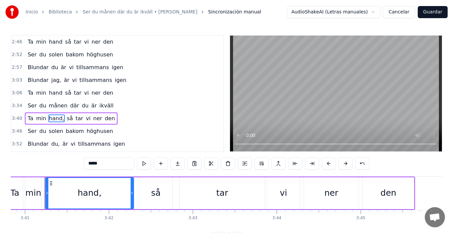
click at [110, 165] on input "*****" at bounding box center [109, 163] width 50 height 12
click at [52, 146] on span "du," at bounding box center [56, 144] width 10 height 8
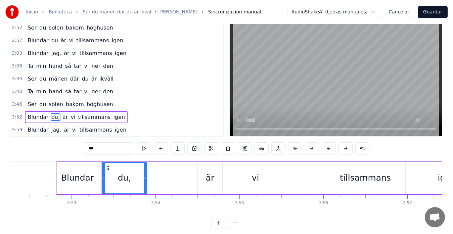
scroll to position [0, 19542]
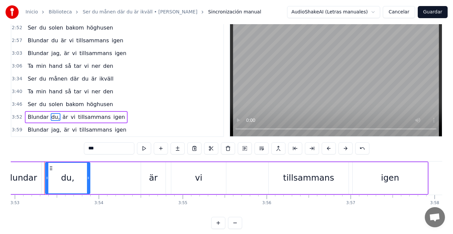
click at [106, 149] on input "***" at bounding box center [109, 148] width 50 height 12
click at [54, 131] on span "jag," at bounding box center [56, 130] width 11 height 8
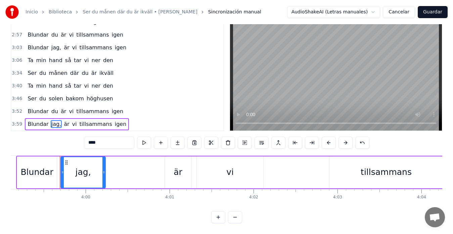
scroll to position [0, 20073]
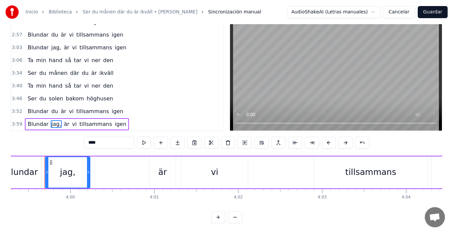
click at [100, 137] on input "****" at bounding box center [109, 143] width 50 height 12
type input "***"
click at [152, 107] on div "3:52 Blundar du är vi tillsammans igen" at bounding box center [117, 111] width 212 height 13
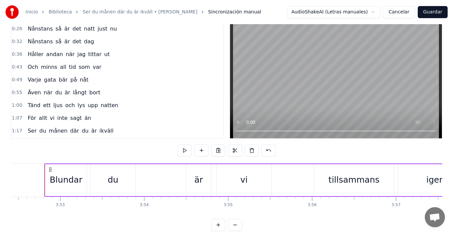
scroll to position [0, 0]
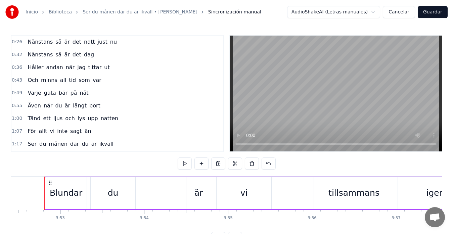
click at [43, 44] on span "Nånstans" at bounding box center [40, 42] width 27 height 8
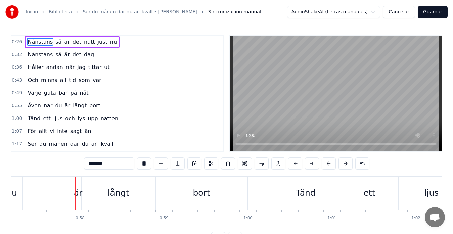
scroll to position [0, 4810]
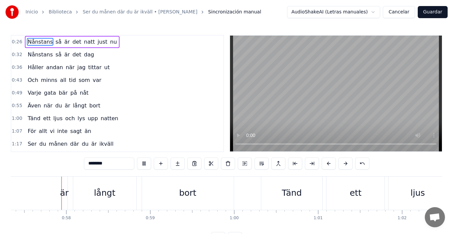
click at [429, 10] on button "Guardar" at bounding box center [432, 12] width 30 height 12
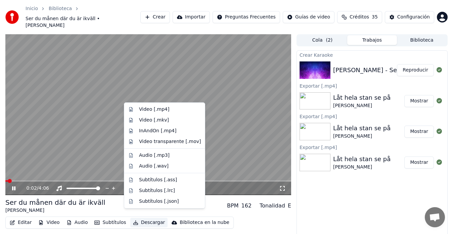
click at [141, 218] on button "Descargar" at bounding box center [149, 222] width 38 height 9
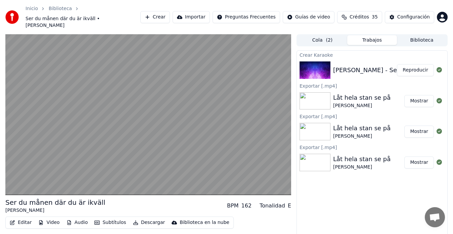
click at [212, 198] on div "Ser du månen där du är ikväll Thomas Stenström BPM 162 Tonalidad E" at bounding box center [148, 206] width 286 height 16
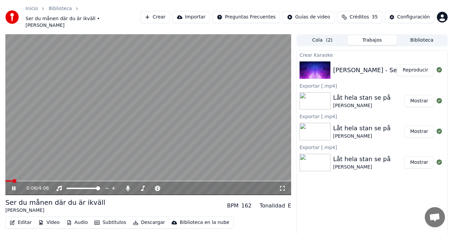
click at [144, 218] on button "Descargar" at bounding box center [149, 222] width 38 height 9
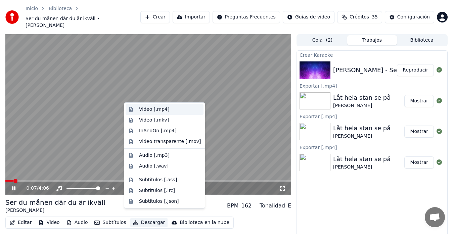
click at [142, 108] on div "Video [.mp4]" at bounding box center [154, 109] width 30 height 7
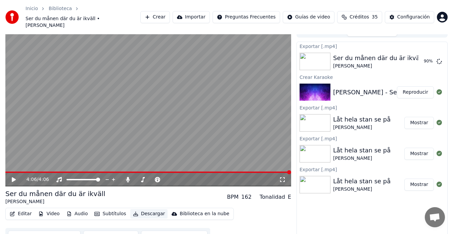
scroll to position [13, 0]
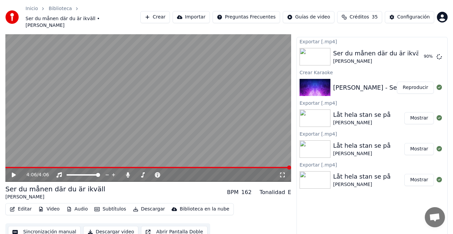
click at [57, 226] on button "Sincronización manual" at bounding box center [44, 232] width 72 height 12
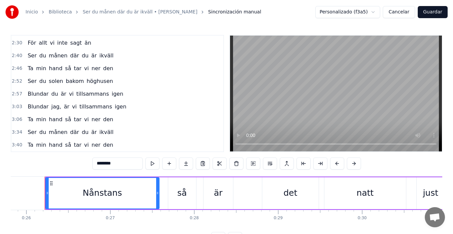
scroll to position [258, 0]
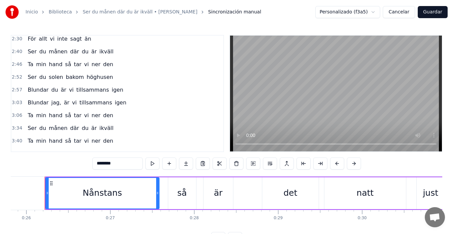
click at [55, 105] on span "jag," at bounding box center [56, 103] width 11 height 8
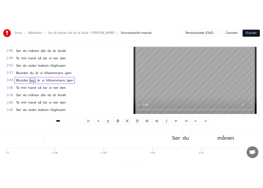
scroll to position [0, 15406]
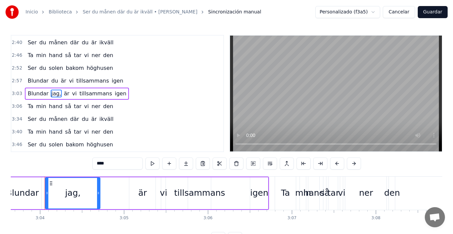
click at [114, 164] on input "****" at bounding box center [117, 163] width 50 height 12
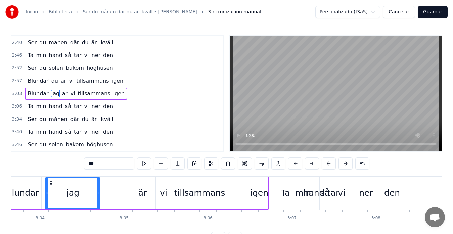
type input "***"
click at [429, 12] on button "Guardar" at bounding box center [432, 12] width 30 height 12
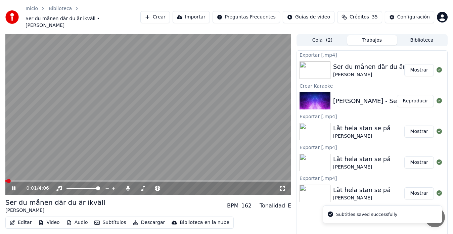
click at [14, 186] on icon at bounding box center [18, 188] width 15 height 5
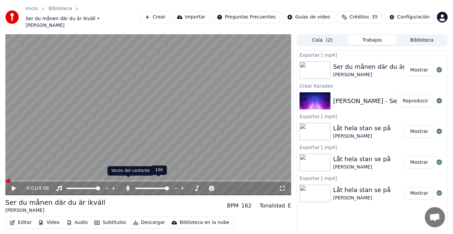
click at [127, 186] on icon at bounding box center [127, 188] width 7 height 5
click at [150, 218] on button "Descargar" at bounding box center [149, 222] width 38 height 9
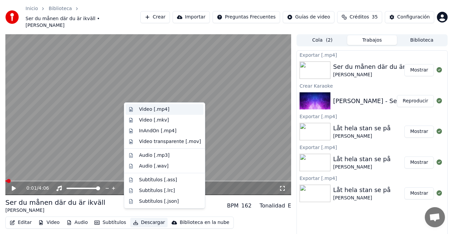
click at [148, 110] on div "Video [.mp4]" at bounding box center [154, 109] width 30 height 7
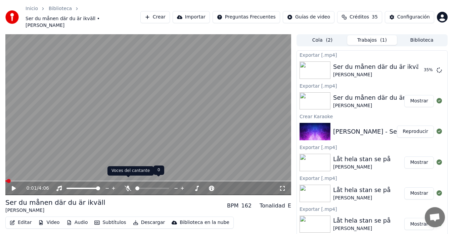
click at [125, 186] on icon at bounding box center [127, 188] width 7 height 5
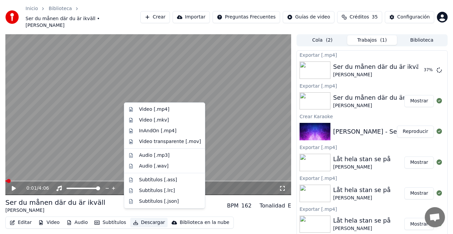
click at [143, 218] on button "Descargar" at bounding box center [149, 222] width 38 height 9
click at [144, 109] on div "Video [.mp4]" at bounding box center [154, 109] width 30 height 7
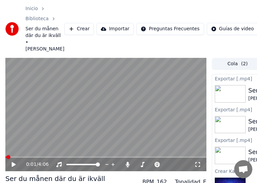
click at [74, 32] on button "Crear" at bounding box center [79, 29] width 30 height 12
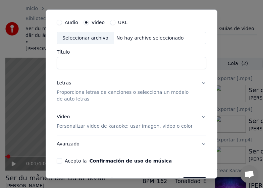
scroll to position [41, 0]
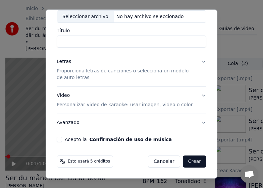
click at [60, 107] on p "Personalizar video de karaoke: usar imagen, video o color" at bounding box center [125, 105] width 136 height 7
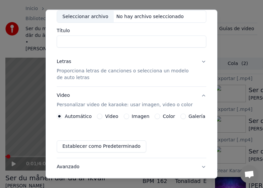
click at [181, 117] on div "Galería" at bounding box center [193, 116] width 25 height 5
click at [181, 116] on button "Galería" at bounding box center [183, 116] width 5 height 5
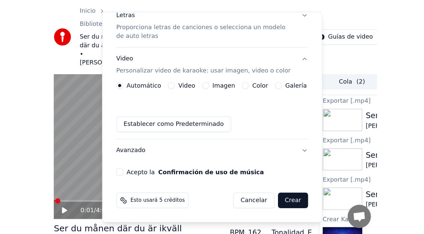
scroll to position [85, 0]
